Goal: Transaction & Acquisition: Purchase product/service

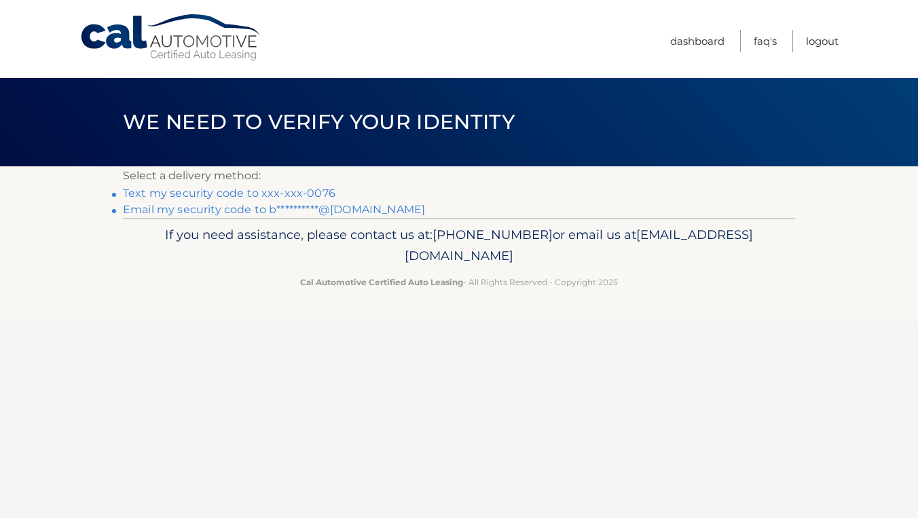
click at [293, 194] on link "Text my security code to xxx-xxx-0076" at bounding box center [229, 193] width 213 height 13
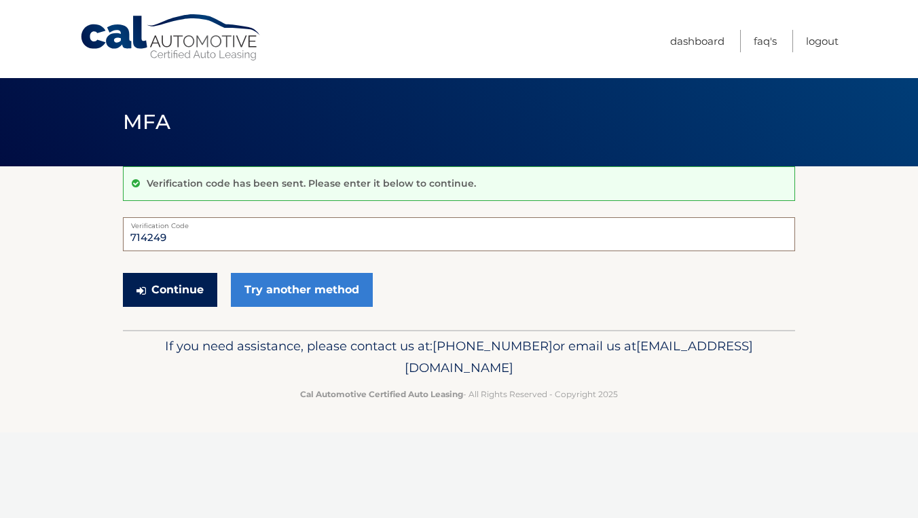
type input "714249"
click at [189, 291] on button "Continue" at bounding box center [170, 290] width 94 height 34
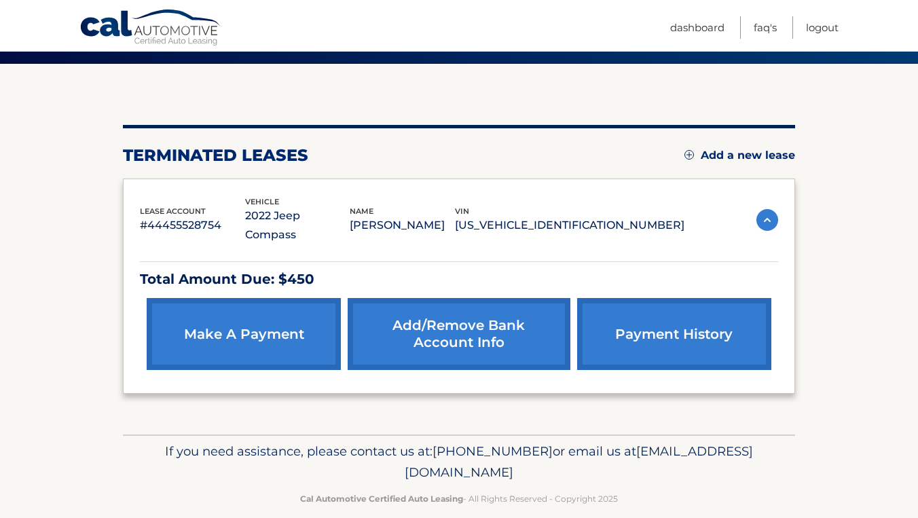
scroll to position [101, 0]
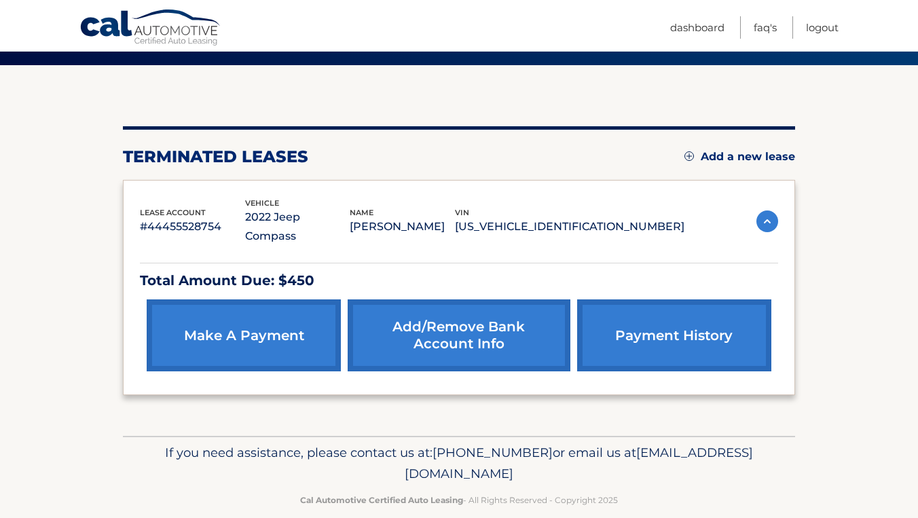
click at [280, 269] on p "Total Amount Due: $450" at bounding box center [459, 281] width 638 height 24
click at [765, 210] on img at bounding box center [767, 221] width 22 height 22
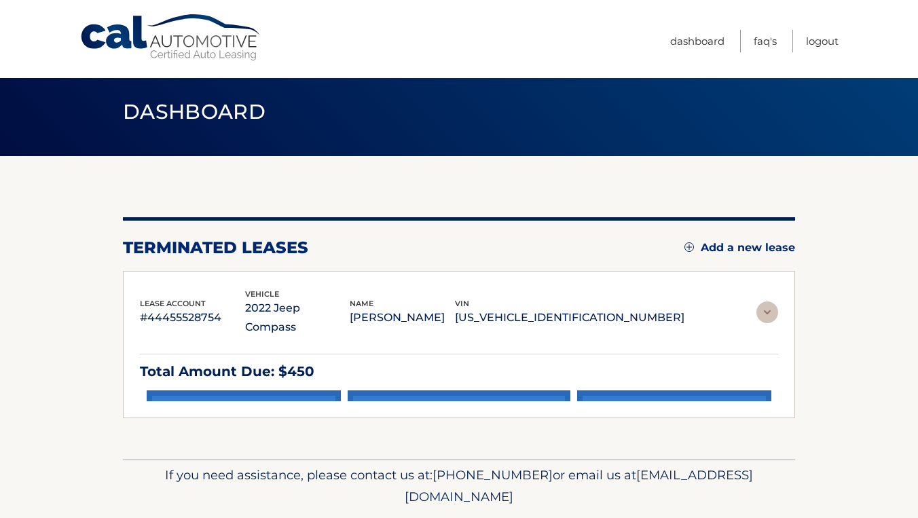
scroll to position [0, 0]
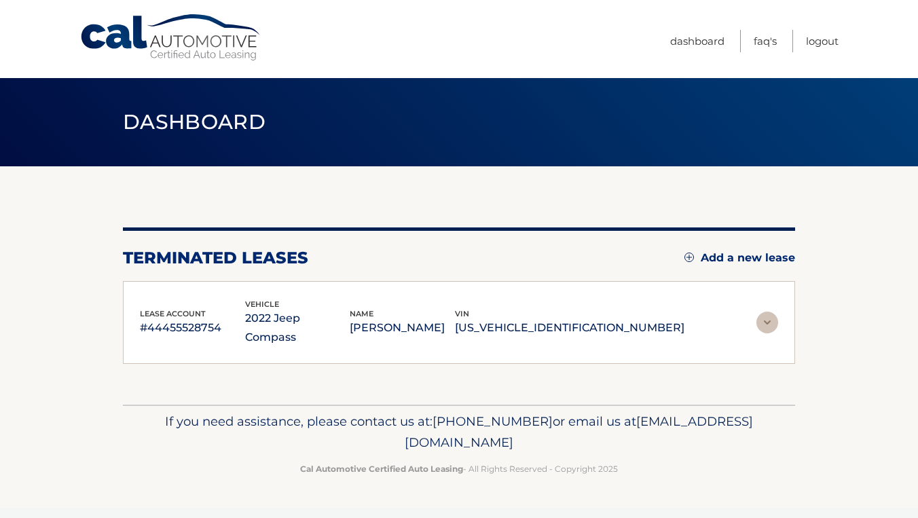
click at [765, 323] on img at bounding box center [767, 323] width 22 height 22
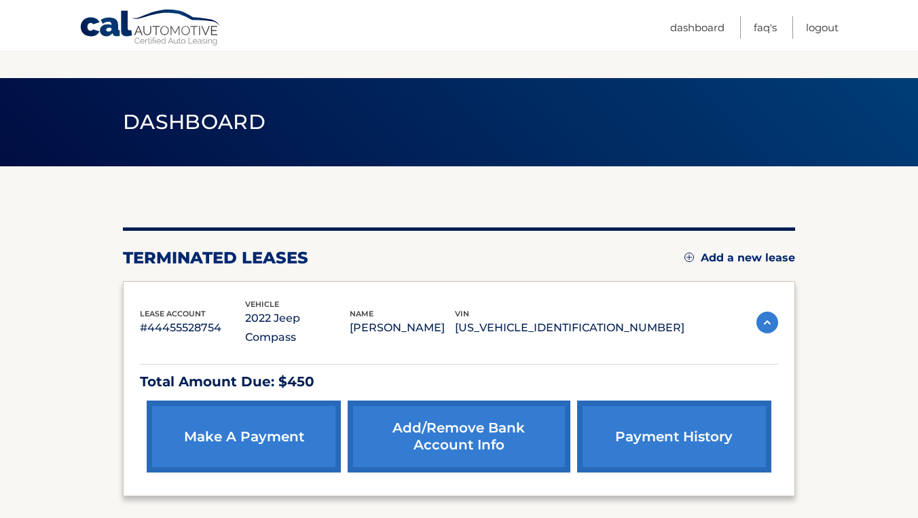
scroll to position [85, 0]
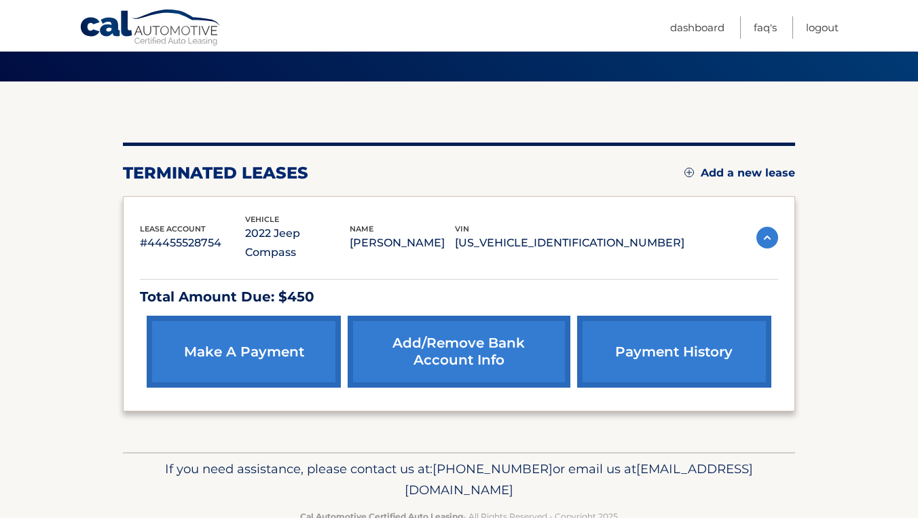
click at [278, 323] on link "make a payment" at bounding box center [244, 352] width 194 height 72
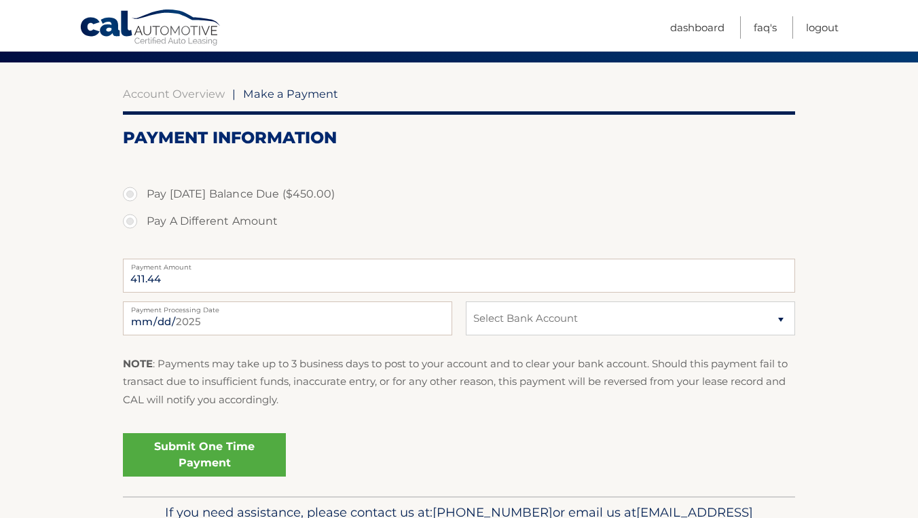
scroll to position [108, 0]
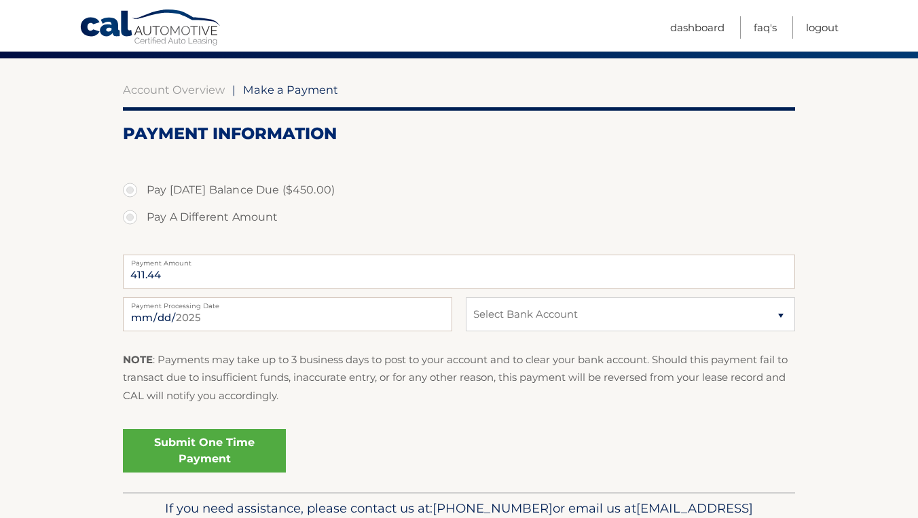
click at [332, 255] on label "Payment Amount" at bounding box center [459, 260] width 672 height 11
click at [332, 255] on input "411.44" at bounding box center [459, 272] width 672 height 34
click at [303, 194] on label "Pay Today's Balance Due ($450.00)" at bounding box center [459, 190] width 672 height 27
click at [142, 194] on input "Pay Today's Balance Due ($450.00)" at bounding box center [135, 188] width 14 height 22
radio input "true"
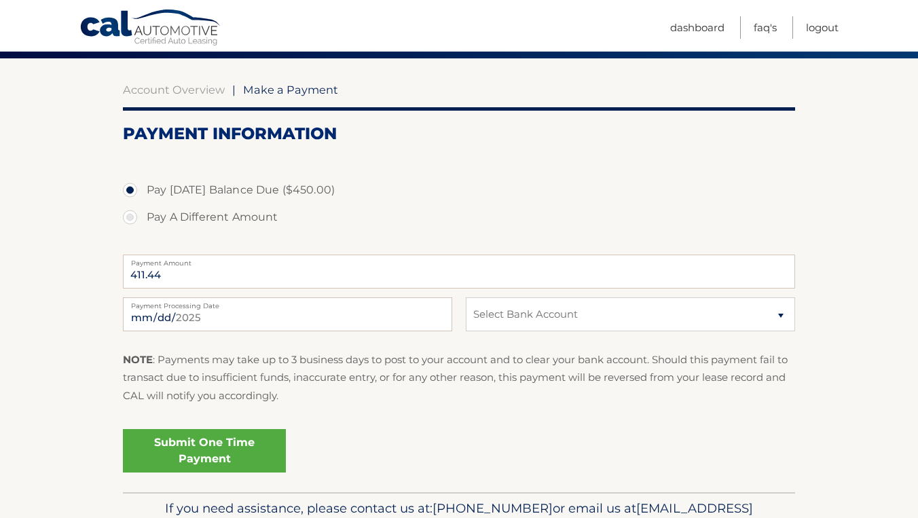
type input "450.00"
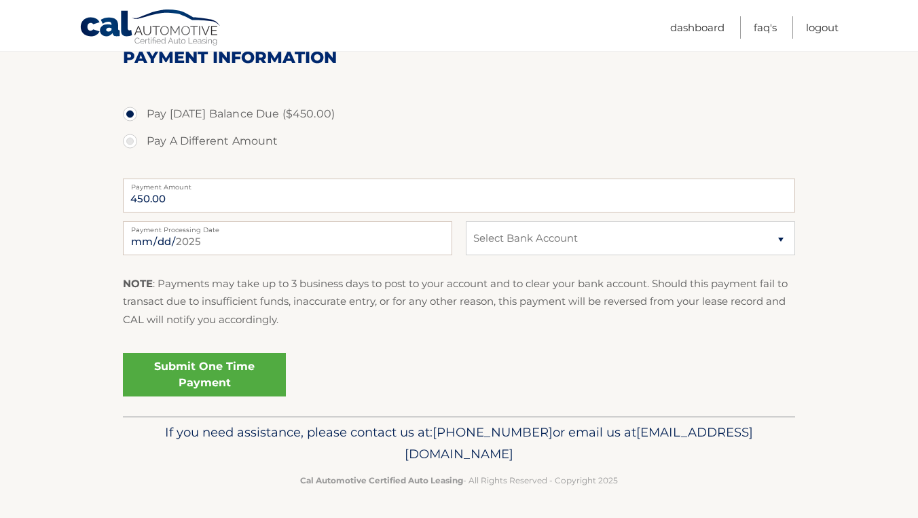
scroll to position [183, 0]
